Goal: Task Accomplishment & Management: Manage account settings

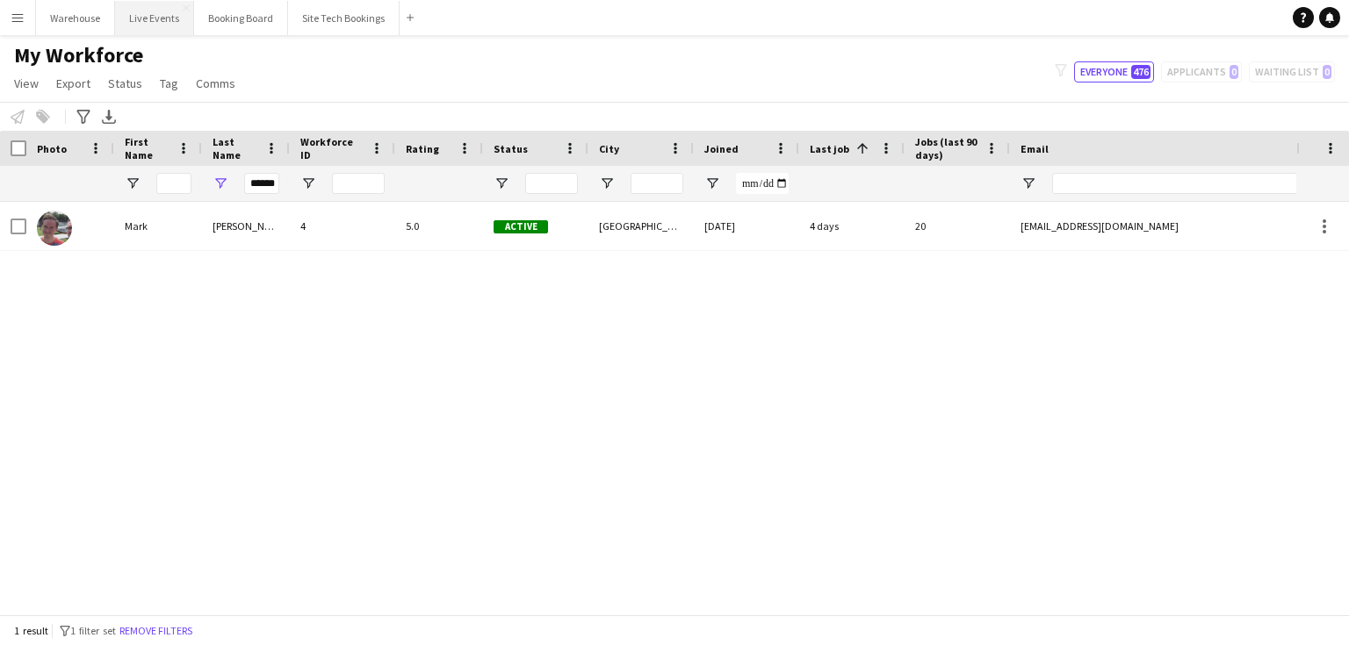
click at [175, 20] on button "Live Events Close" at bounding box center [154, 18] width 79 height 34
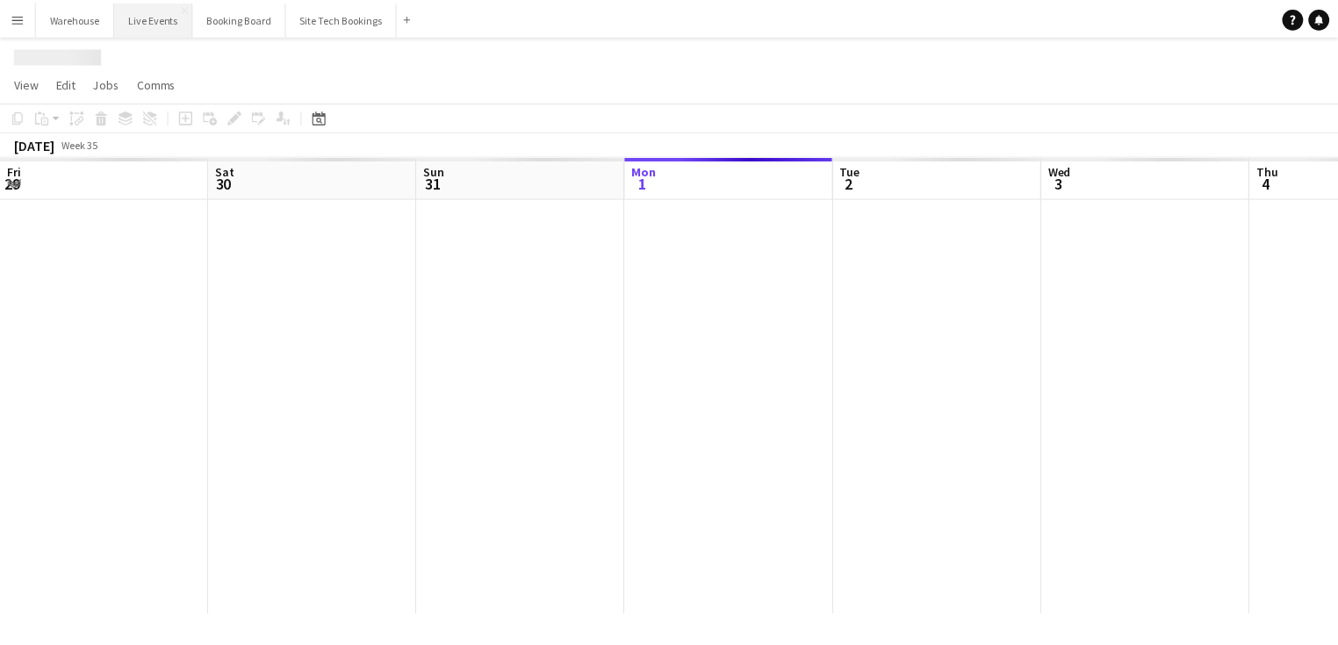
scroll to position [0, 420]
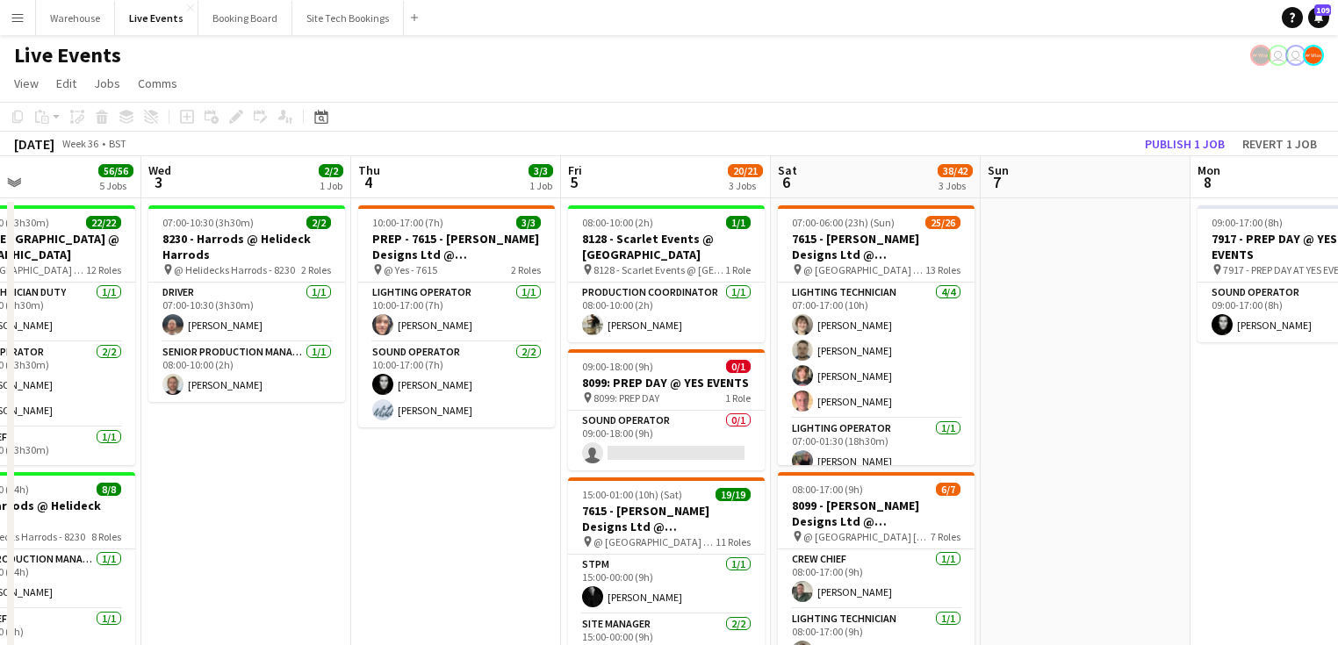
drag, startPoint x: 904, startPoint y: 454, endPoint x: 548, endPoint y: 409, distance: 358.4
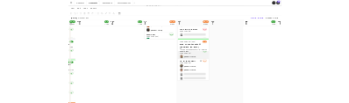
scroll to position [0, 0]
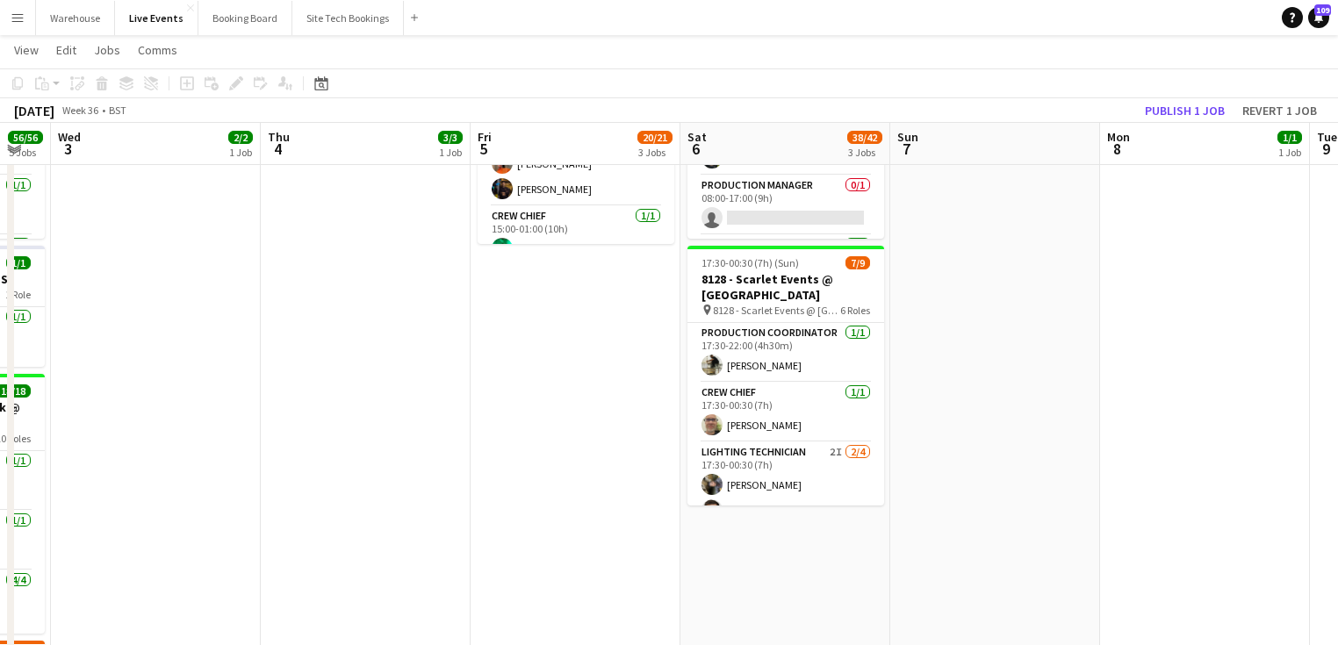
drag, startPoint x: 776, startPoint y: 446, endPoint x: 809, endPoint y: 509, distance: 71.1
click at [776, 446] on app-card-role "Lighting Technician 2I [DATE] 17:30-00:30 (7h) [PERSON_NAME] [PERSON_NAME] sing…" at bounding box center [786, 511] width 197 height 136
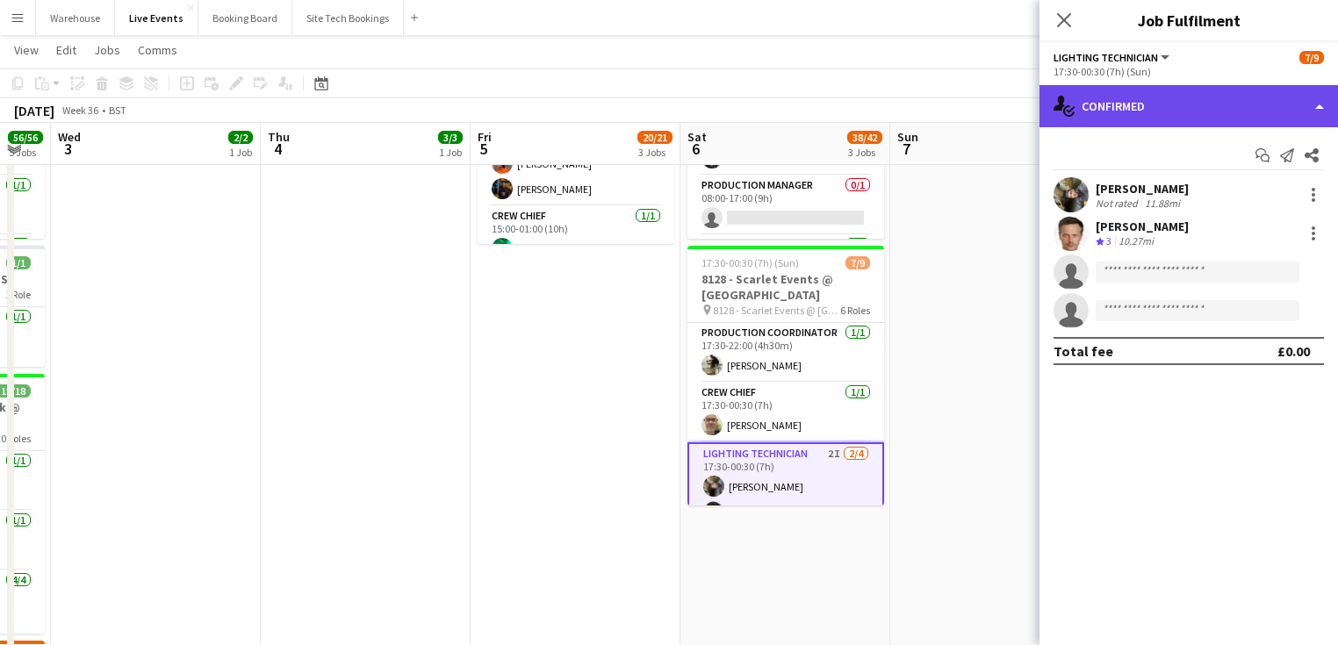
click at [1152, 121] on div "single-neutral-actions-check-2 Confirmed" at bounding box center [1189, 106] width 299 height 42
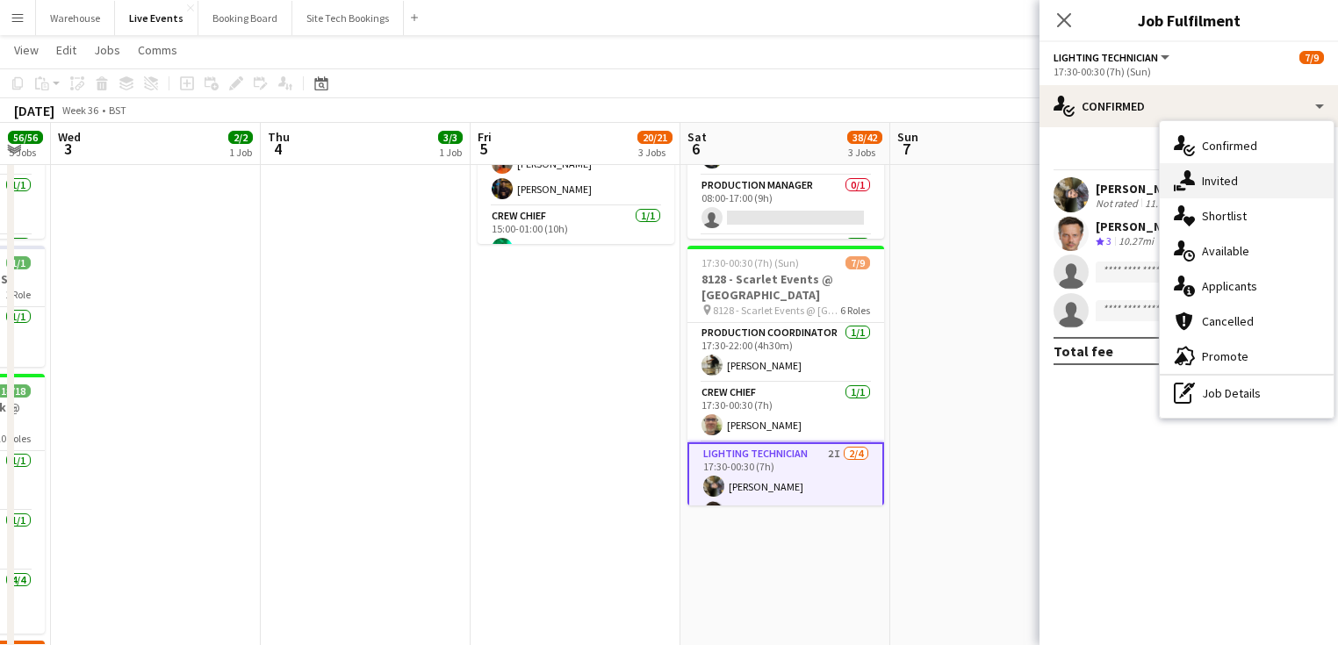
click at [1201, 183] on div "single-neutral-actions-share-1 Invited" at bounding box center [1247, 180] width 174 height 35
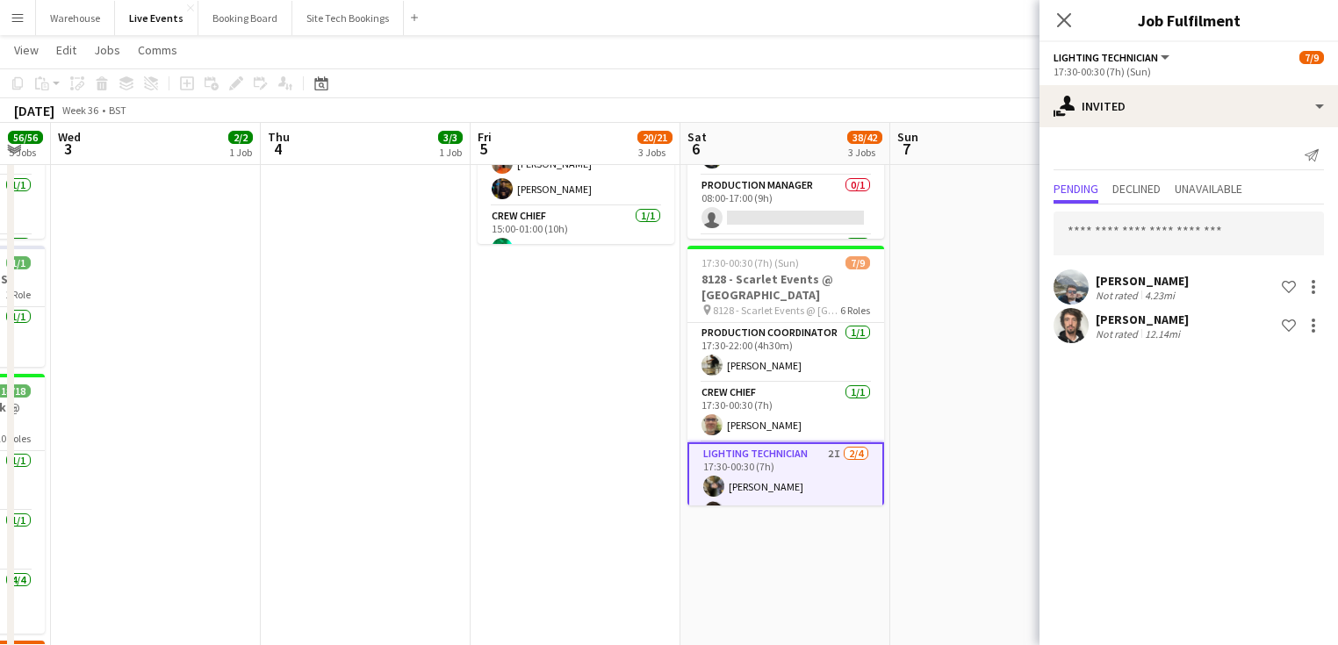
drag, startPoint x: 1058, startPoint y: 25, endPoint x: 1041, endPoint y: 39, distance: 22.5
click at [1058, 25] on icon at bounding box center [1064, 20] width 14 height 14
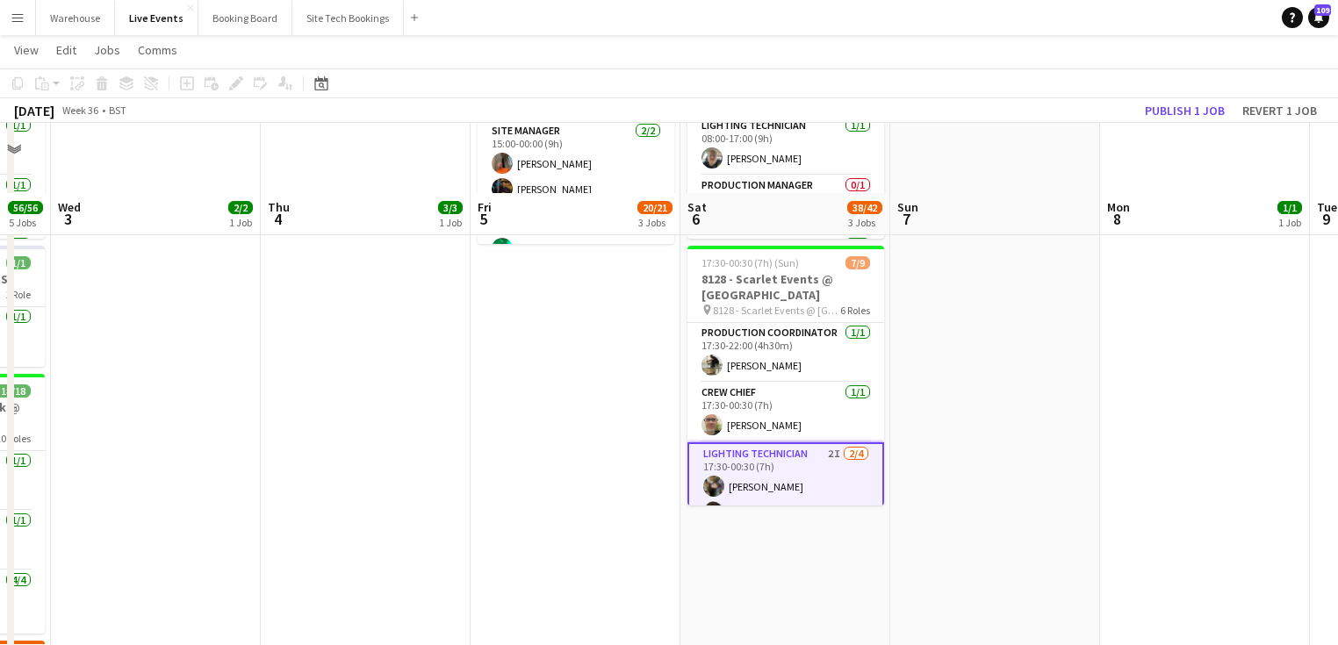
scroll to position [702, 0]
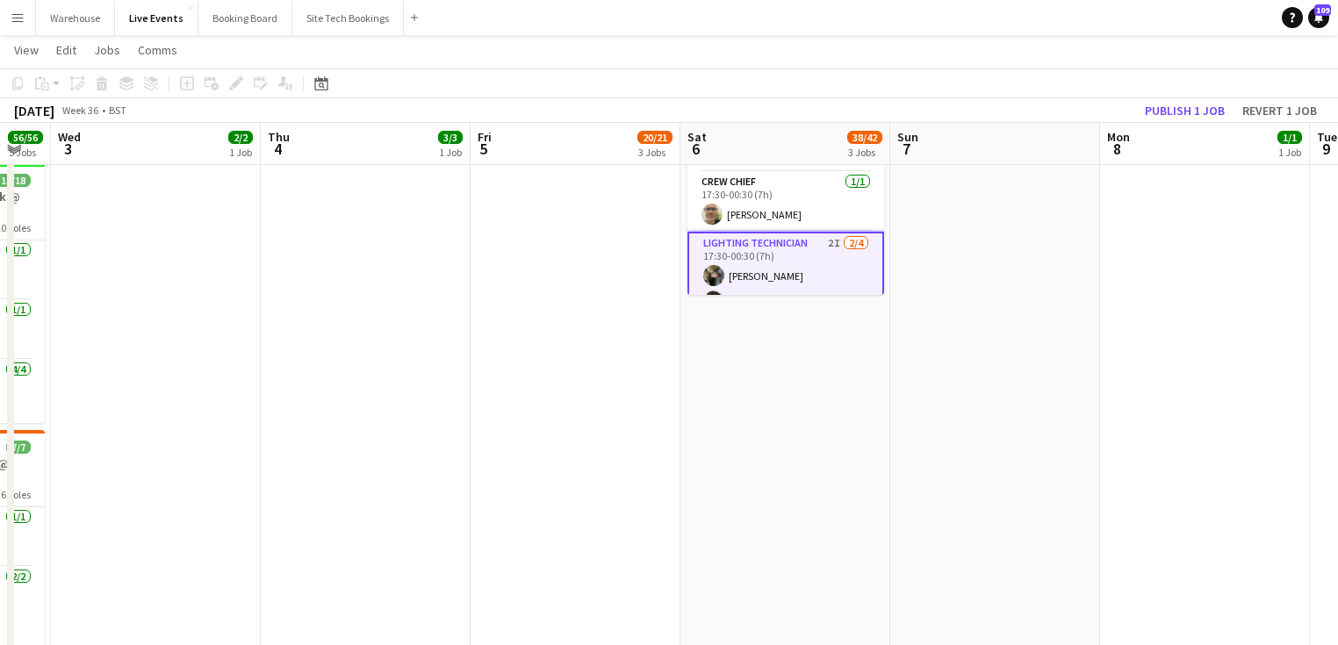
drag, startPoint x: 781, startPoint y: 472, endPoint x: 776, endPoint y: 439, distance: 32.9
click at [781, 471] on app-date-cell "07:00-06:00 (23h) (Sun) 25/26 7615 - [PERSON_NAME] Designs Ltd @ [GEOGRAPHIC_DA…" at bounding box center [786, 118] width 210 height 1249
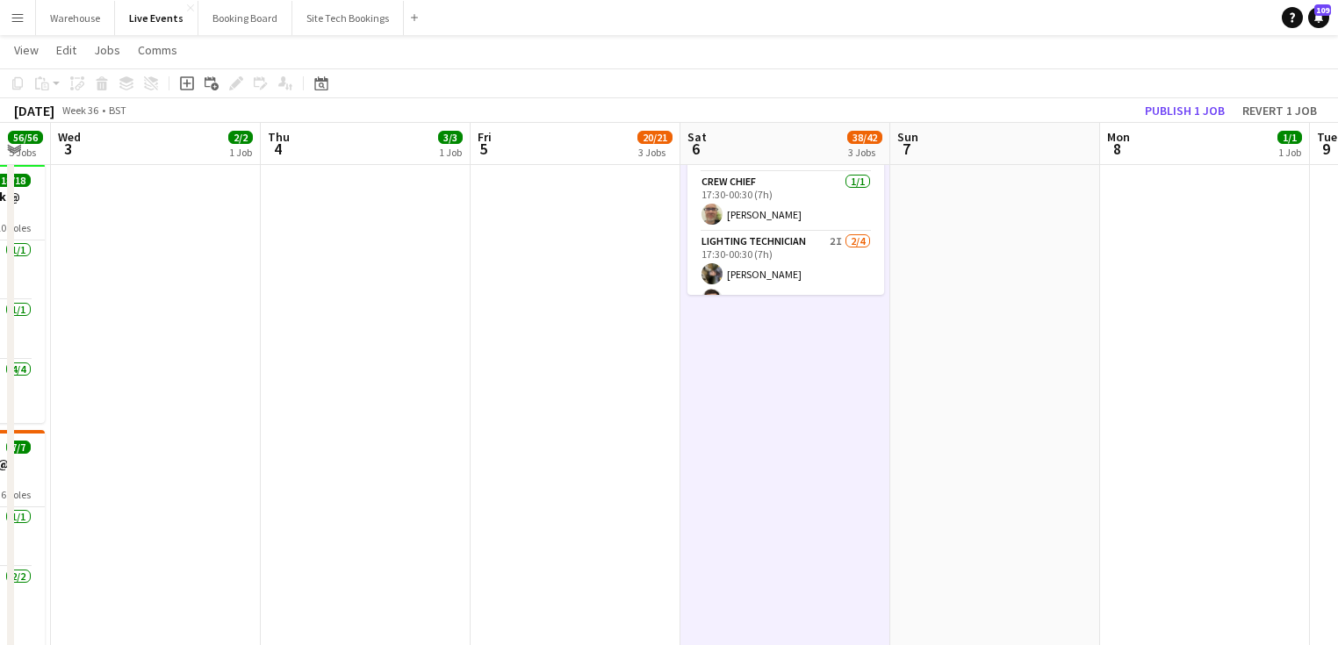
scroll to position [0, 580]
click at [753, 247] on app-card-role "Lighting Technician 2I [DATE] 17:30-00:30 (7h) [PERSON_NAME] [PERSON_NAME] sing…" at bounding box center [785, 300] width 197 height 136
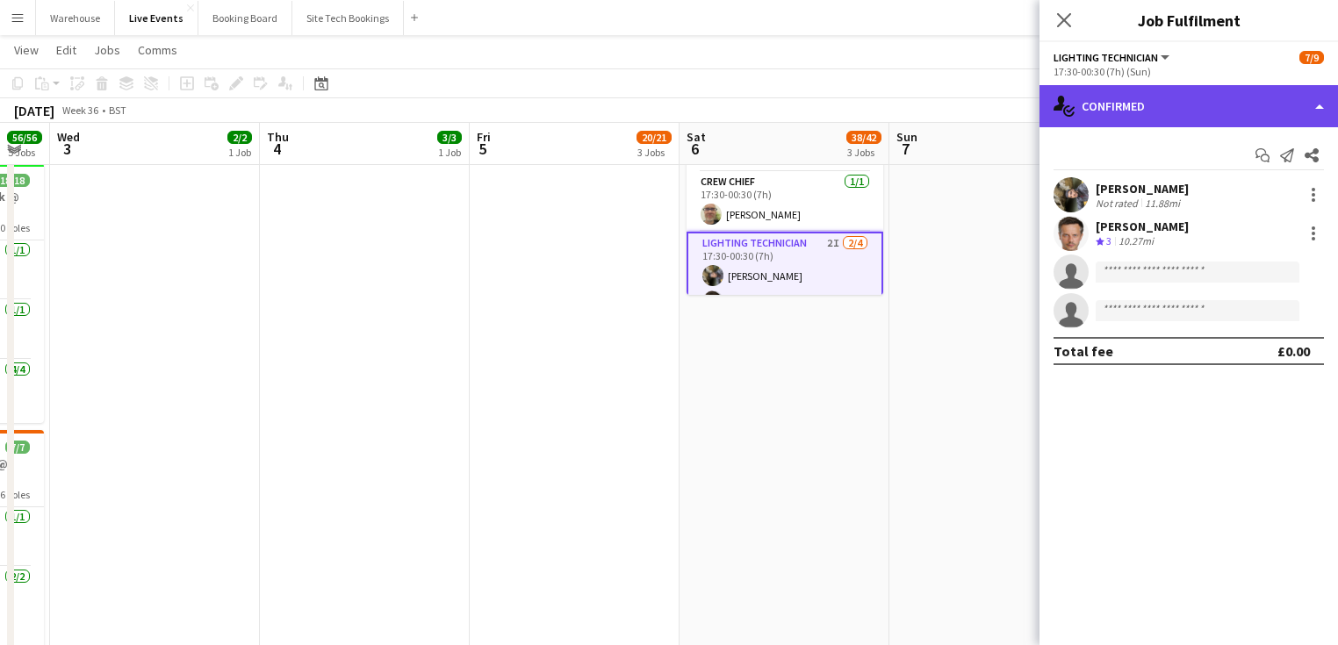
click at [1163, 105] on div "single-neutral-actions-check-2 Confirmed" at bounding box center [1189, 106] width 299 height 42
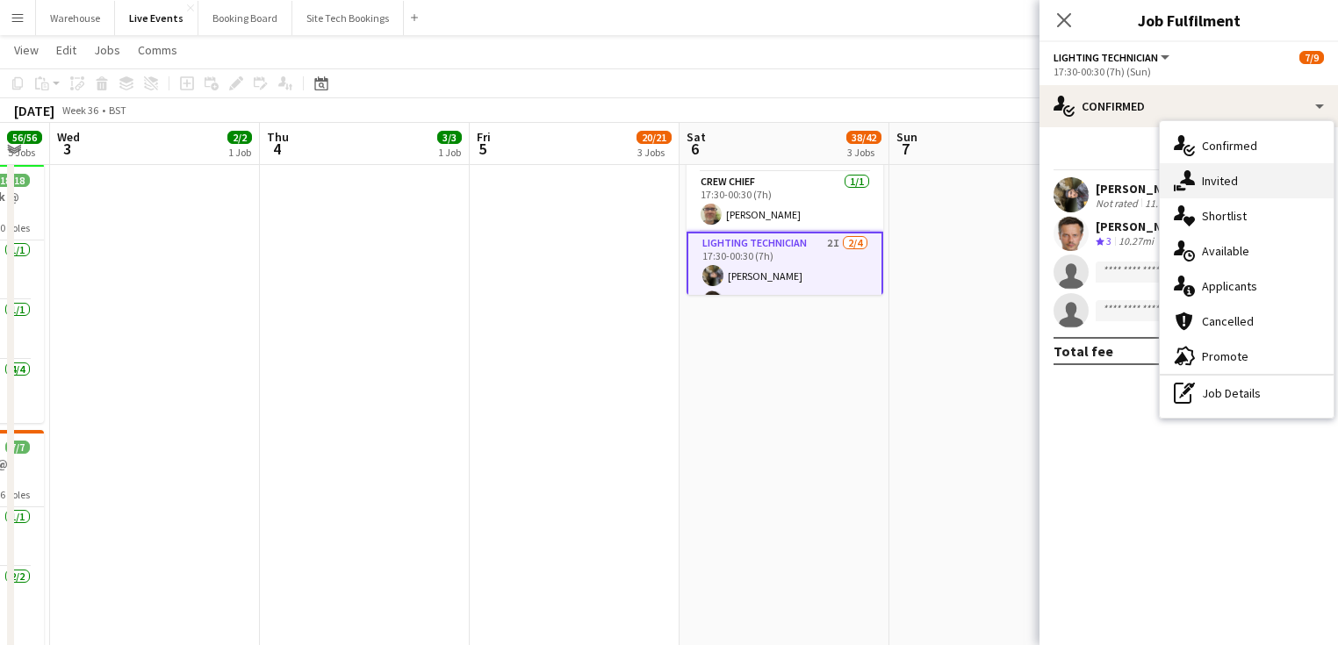
click at [1226, 177] on div "single-neutral-actions-share-1 Invited" at bounding box center [1247, 180] width 174 height 35
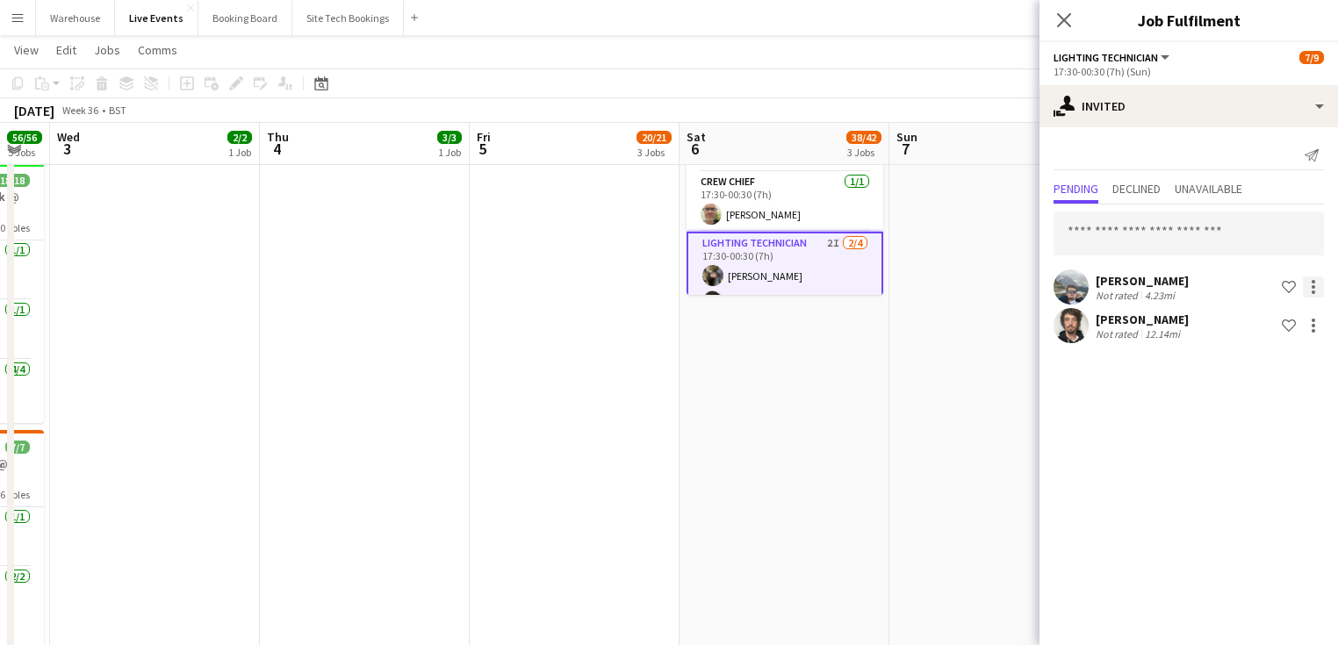
click at [1310, 281] on div at bounding box center [1313, 287] width 21 height 21
drag, startPoint x: 1236, startPoint y: 450, endPoint x: 1223, endPoint y: 436, distance: 19.3
click at [1236, 450] on span "Cancel invitation" at bounding box center [1257, 444] width 103 height 15
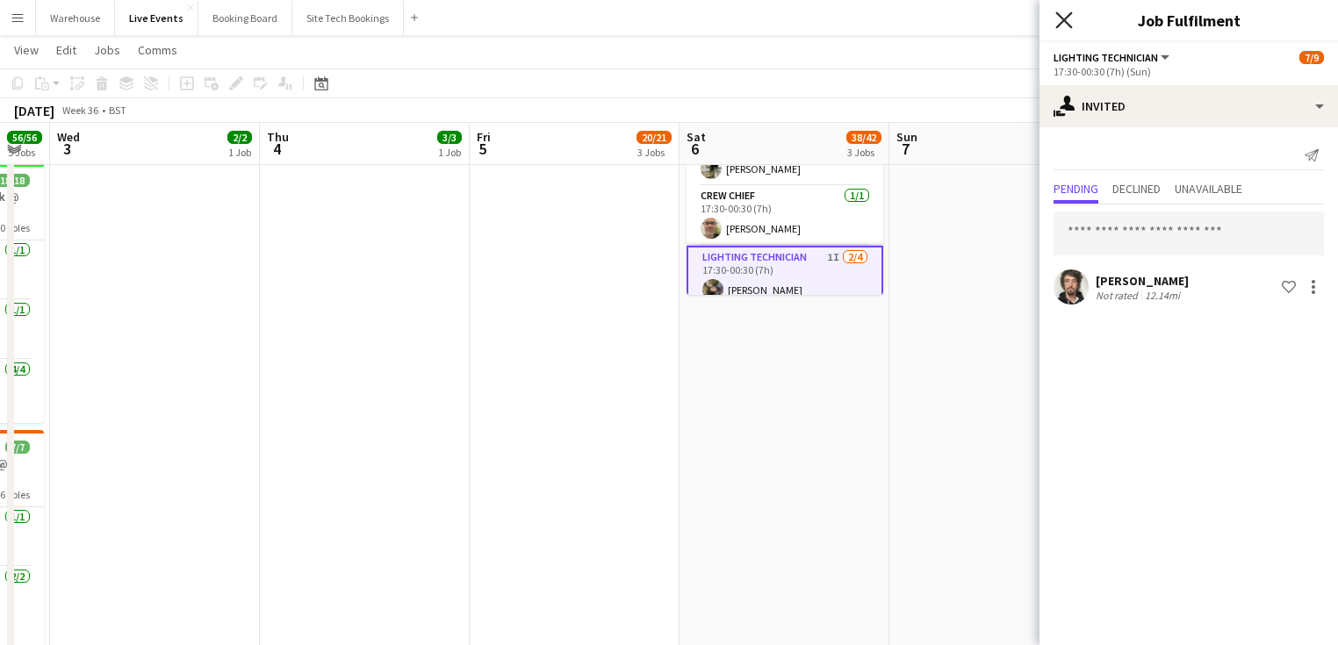
drag, startPoint x: 1059, startPoint y: 11, endPoint x: 958, endPoint y: 243, distance: 252.9
click at [1058, 11] on app-icon "Close pop-in" at bounding box center [1064, 20] width 21 height 21
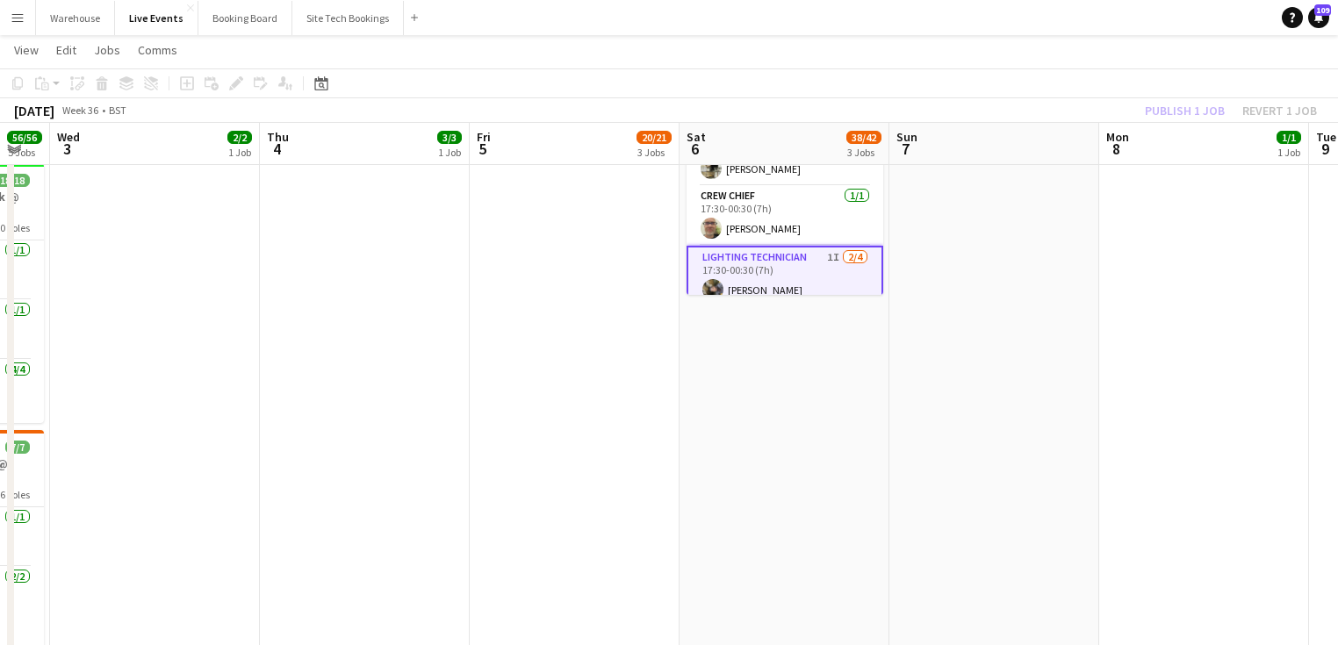
drag, startPoint x: 907, startPoint y: 430, endPoint x: 804, endPoint y: 434, distance: 102.8
click at [908, 429] on app-calendar-viewport "Sun 31 Mon 1 16/16 4 Jobs Tue 2 56/56 5 Jobs Wed 3 2/2 1 Job Thu 4 3/3 1 Job Fr…" at bounding box center [669, 54] width 1338 height 1377
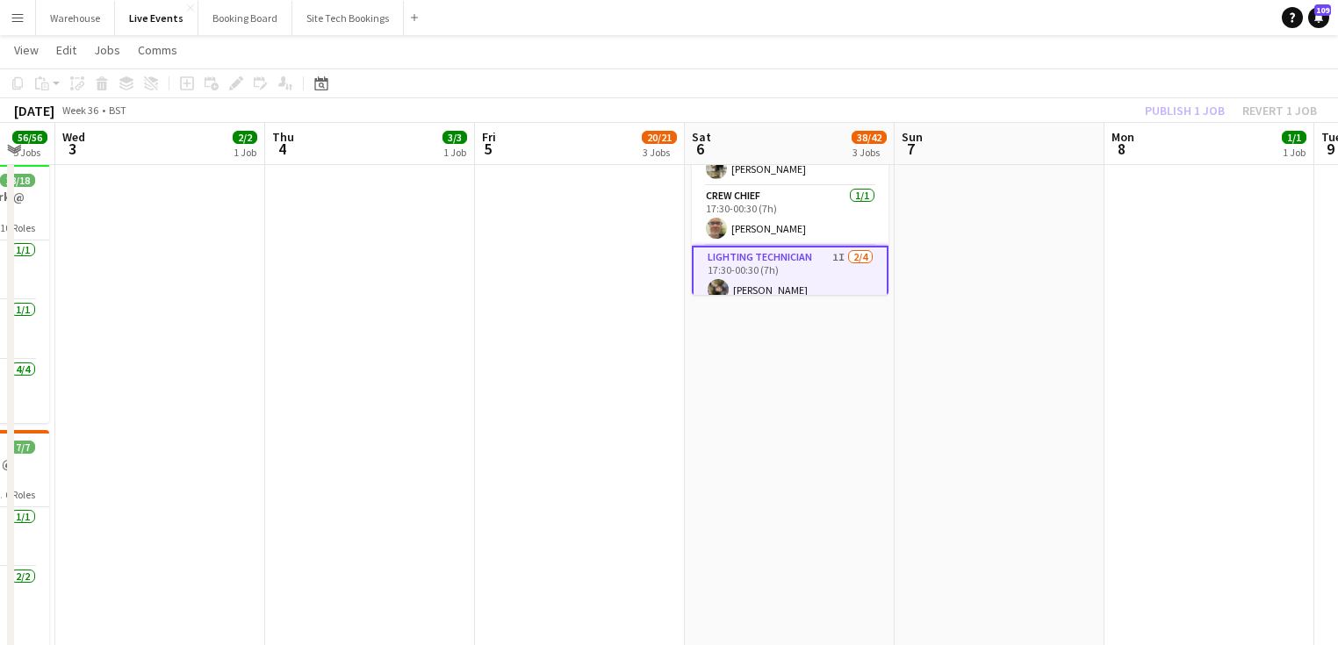
scroll to position [421, 0]
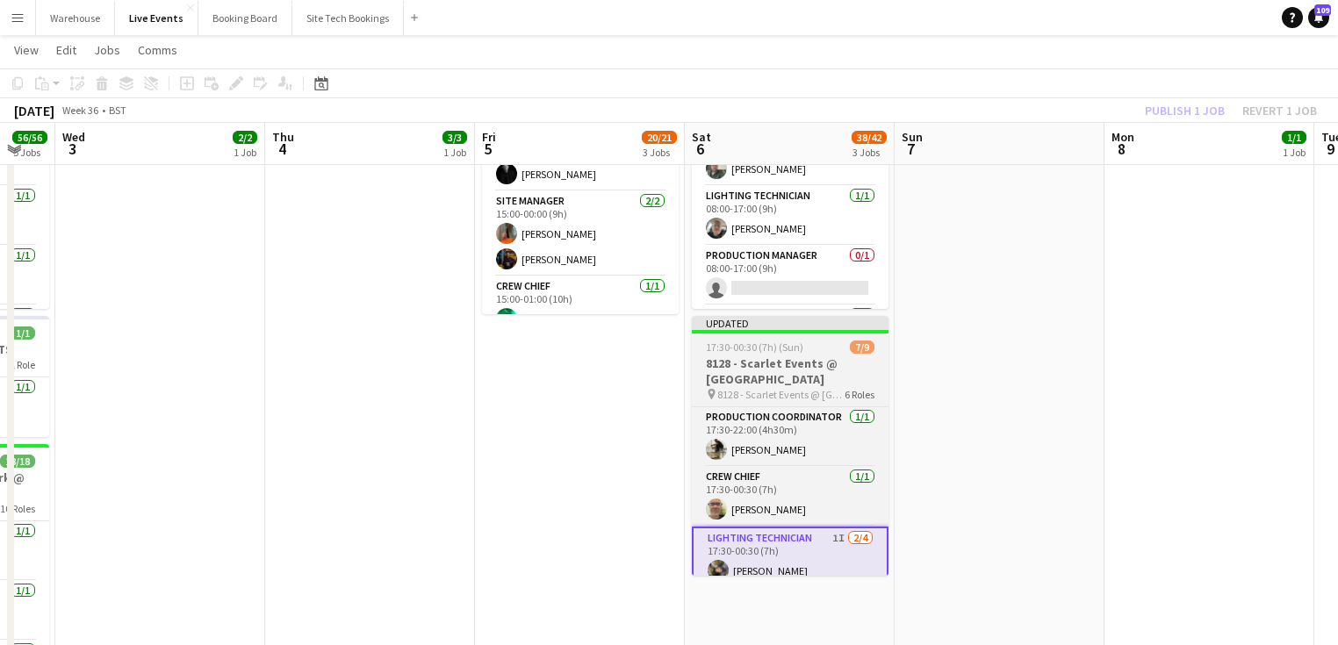
click at [790, 359] on h3 "8128 - Scarlet Events @ [GEOGRAPHIC_DATA]" at bounding box center [790, 372] width 197 height 32
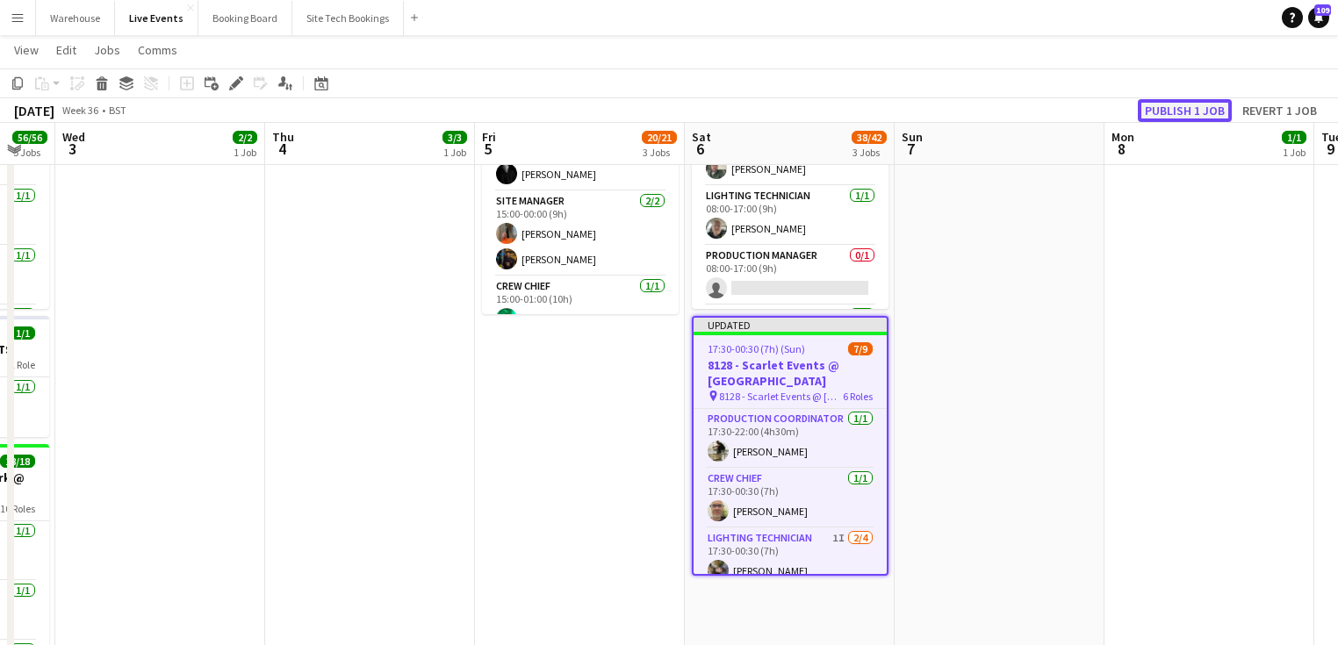
click at [1206, 108] on button "Publish 1 job" at bounding box center [1185, 110] width 94 height 23
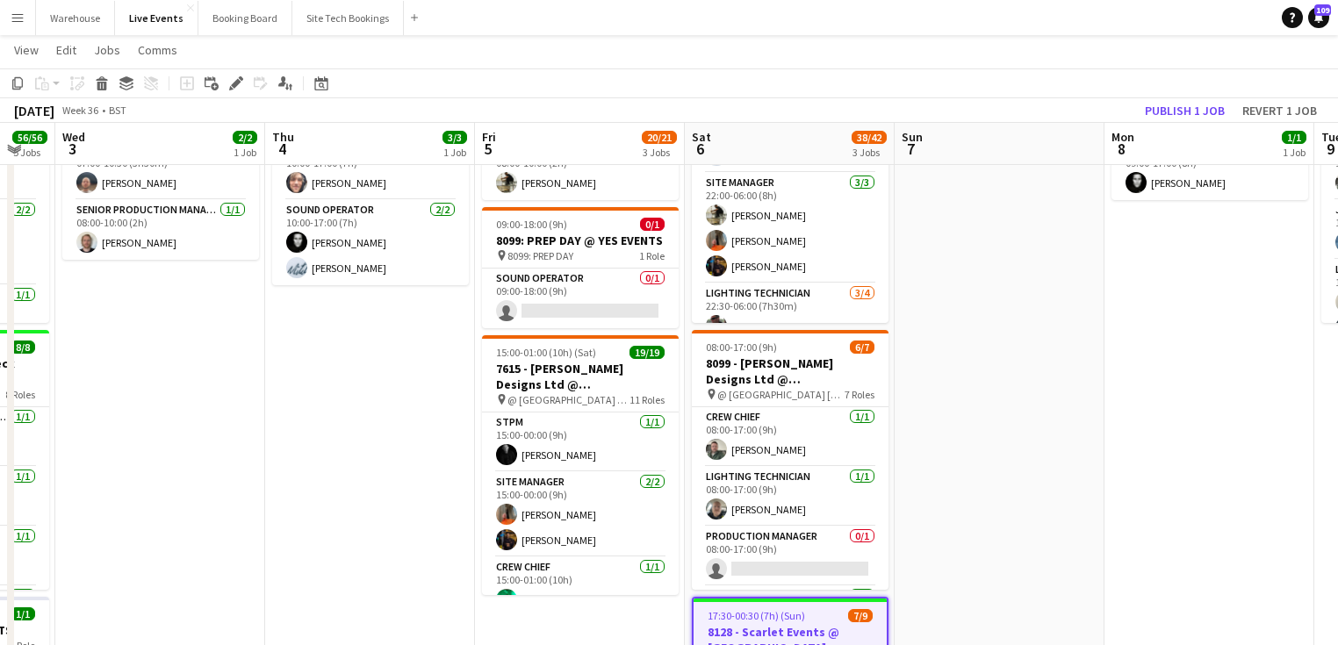
scroll to position [70, 0]
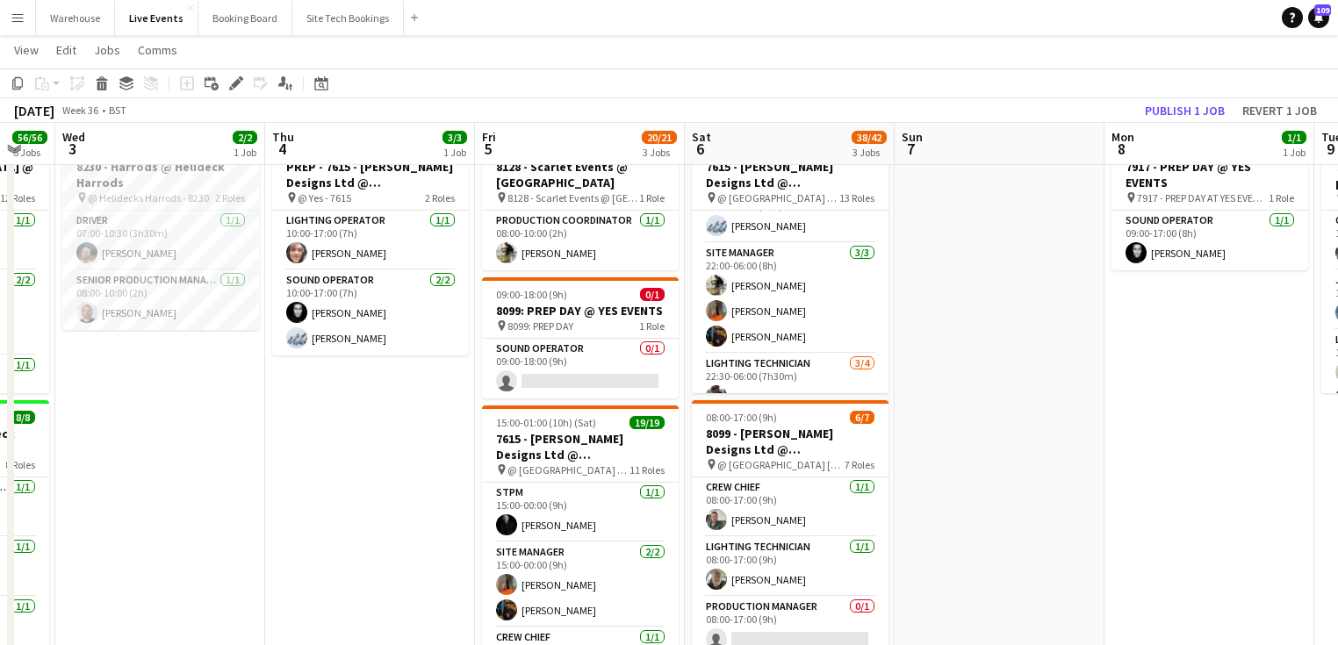
drag, startPoint x: 314, startPoint y: 482, endPoint x: 332, endPoint y: 475, distance: 18.9
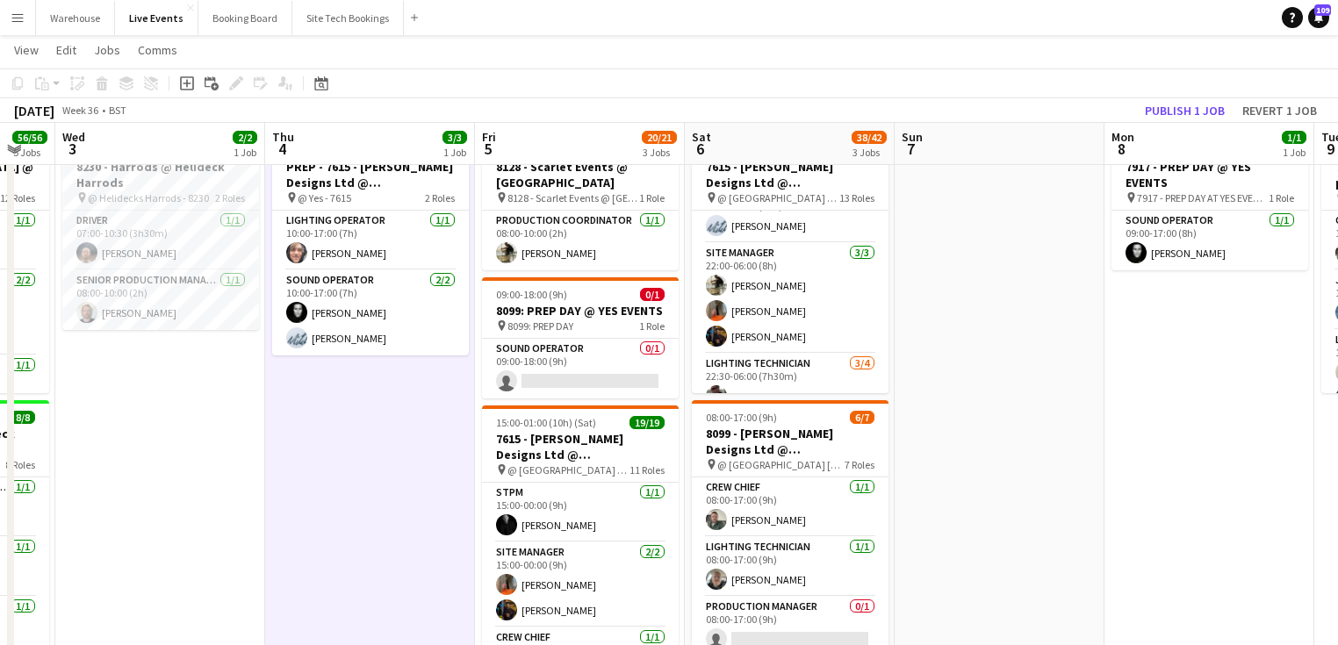
scroll to position [0, 0]
